Goal: Task Accomplishment & Management: Manage account settings

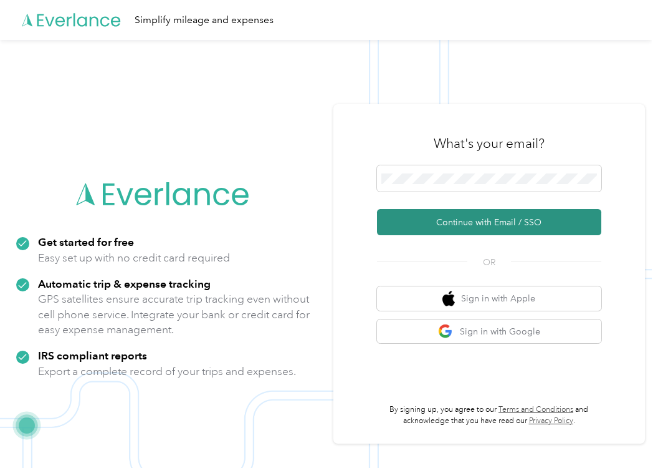
click at [434, 217] on button "Continue with Email / SSO" at bounding box center [489, 222] width 224 height 26
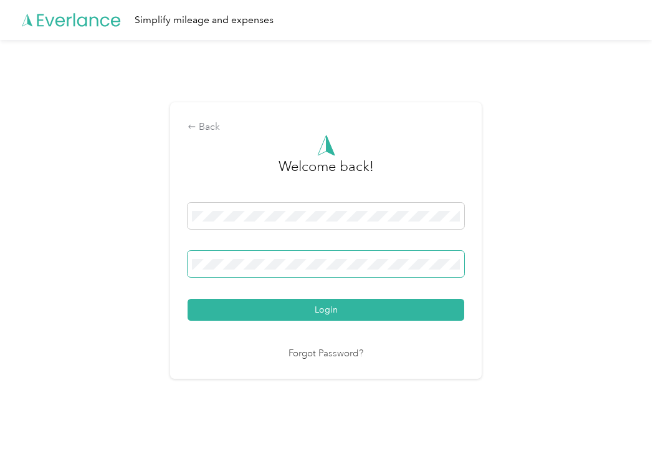
click at [188, 299] on button "Login" at bounding box center [326, 310] width 277 height 22
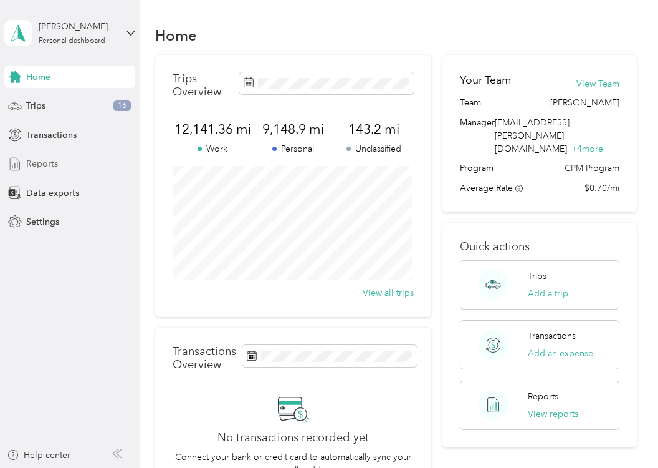
click at [52, 163] on span "Reports" at bounding box center [42, 163] width 32 height 13
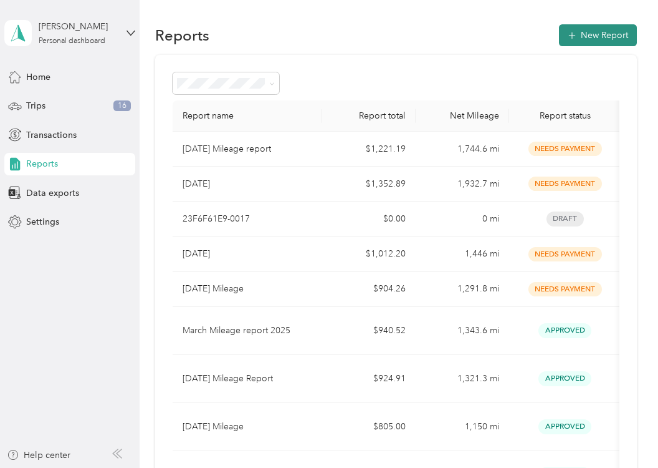
click at [570, 35] on icon "button" at bounding box center [572, 35] width 12 height 12
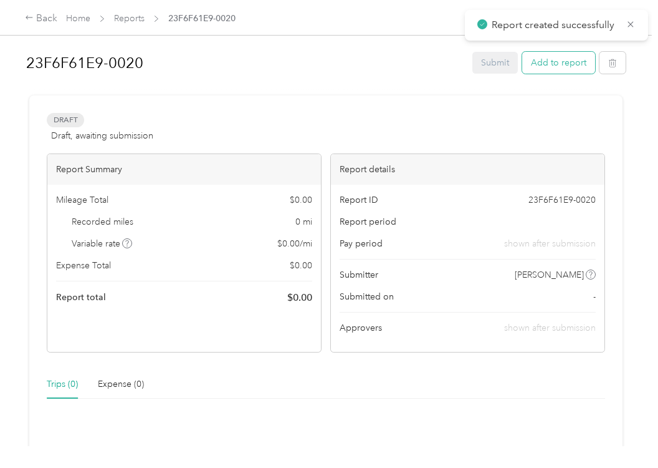
click at [580, 62] on button "Add to report" at bounding box center [558, 63] width 73 height 22
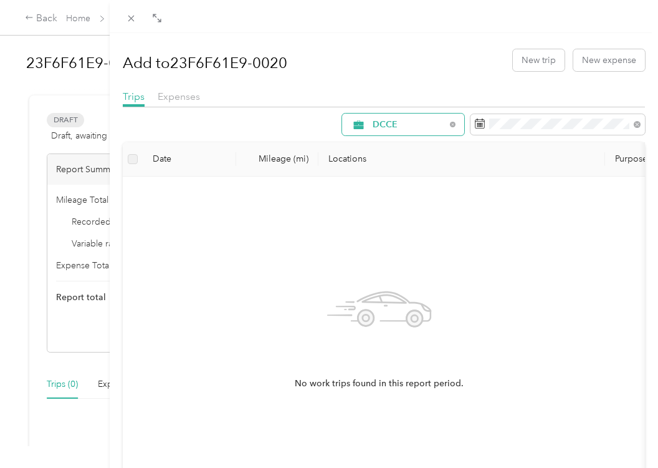
click at [415, 122] on span "DCCE" at bounding box center [409, 124] width 73 height 9
click at [388, 148] on li "All Purposes" at bounding box center [393, 141] width 122 height 22
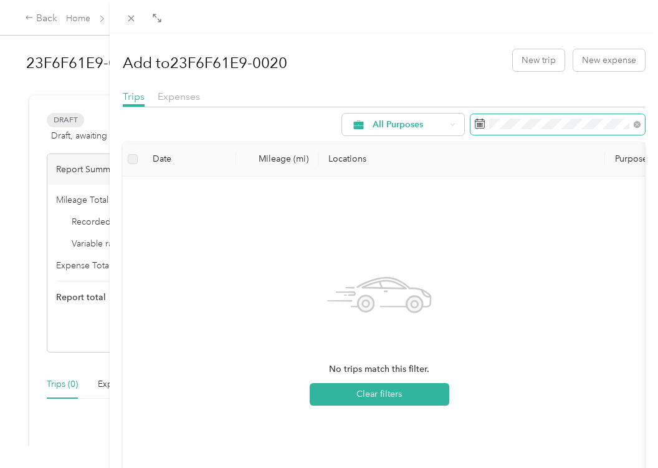
click at [475, 124] on span at bounding box center [558, 124] width 175 height 21
click at [451, 125] on icon at bounding box center [453, 124] width 4 height 2
click at [390, 215] on li "[PERSON_NAME]" at bounding box center [393, 206] width 122 height 22
click at [479, 123] on rect at bounding box center [479, 123] width 1 height 1
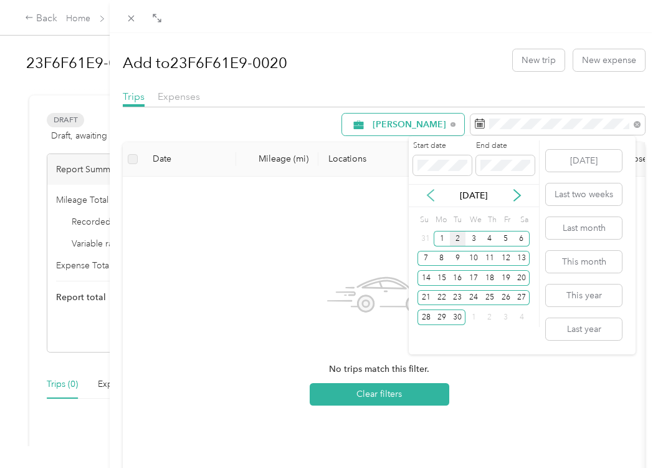
click at [431, 194] on icon at bounding box center [431, 195] width 12 height 12
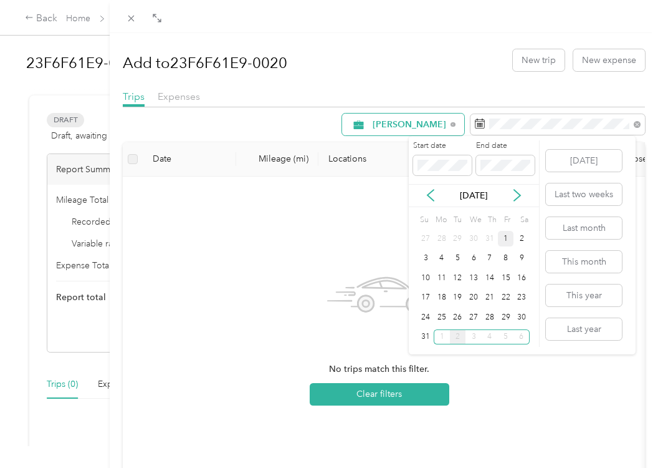
click at [509, 235] on div "1" at bounding box center [506, 239] width 16 height 16
click at [424, 337] on div "31" at bounding box center [426, 337] width 16 height 16
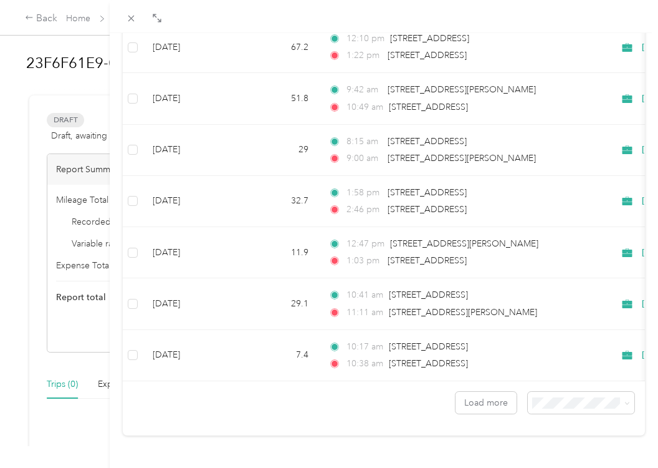
scroll to position [1091, 0]
click at [541, 370] on li "100 per load" at bounding box center [572, 363] width 107 height 22
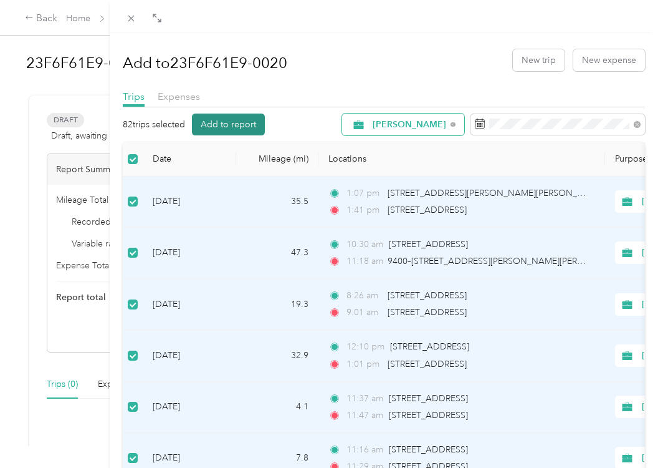
click at [222, 128] on button "Add to report" at bounding box center [228, 124] width 73 height 22
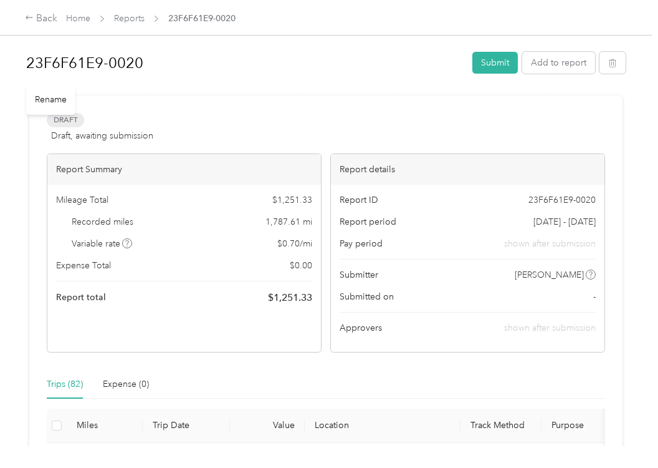
click at [151, 64] on h1 "23F6F61E9-0020" at bounding box center [245, 63] width 438 height 30
click at [485, 59] on button "Submit" at bounding box center [496, 63] width 46 height 22
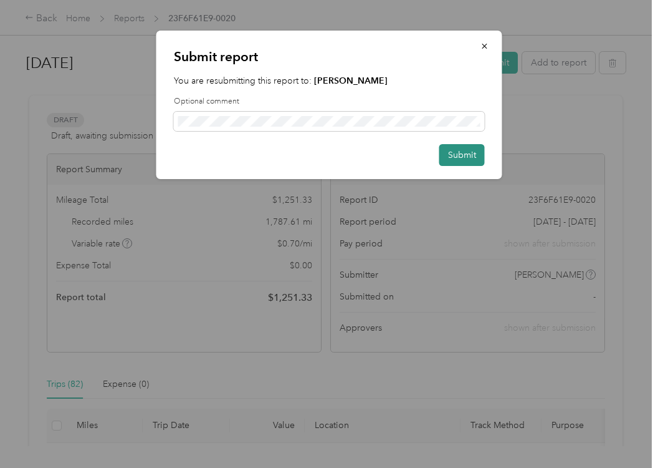
click at [462, 158] on button "Submit" at bounding box center [463, 155] width 46 height 22
